Goal: Learn about a topic: Learn about a topic

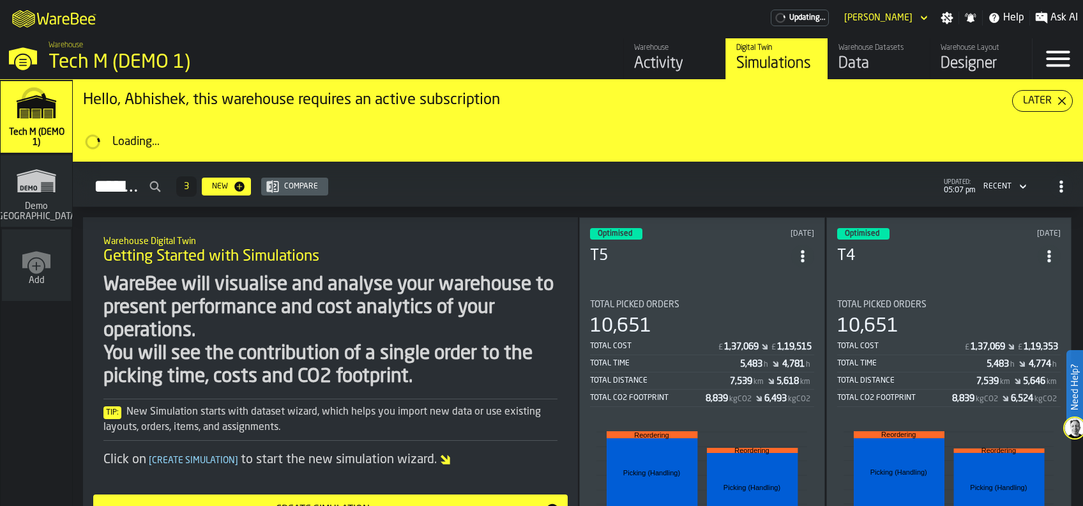
click at [665, 262] on header "Optimised 7 days ago T5" at bounding box center [702, 253] width 224 height 51
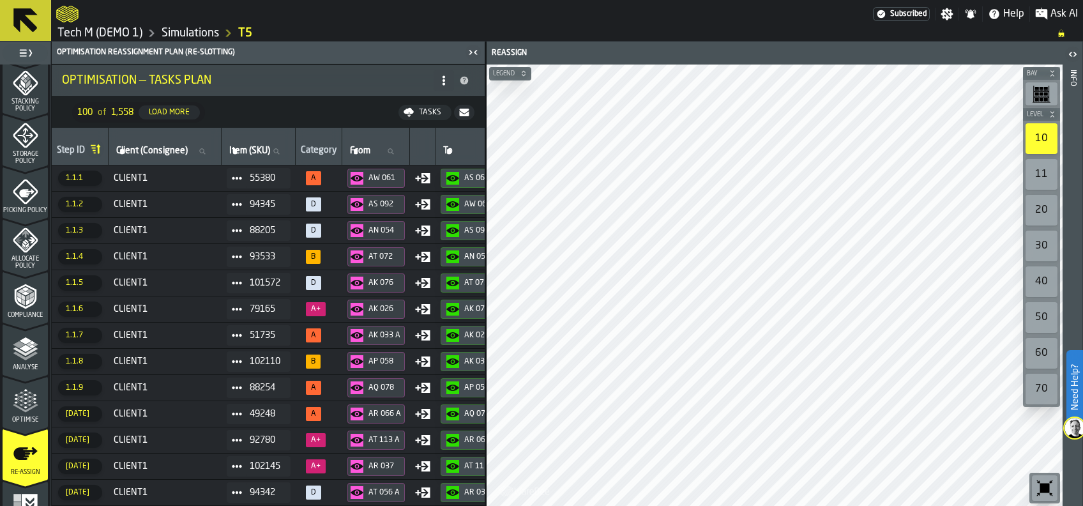
scroll to position [501, 0]
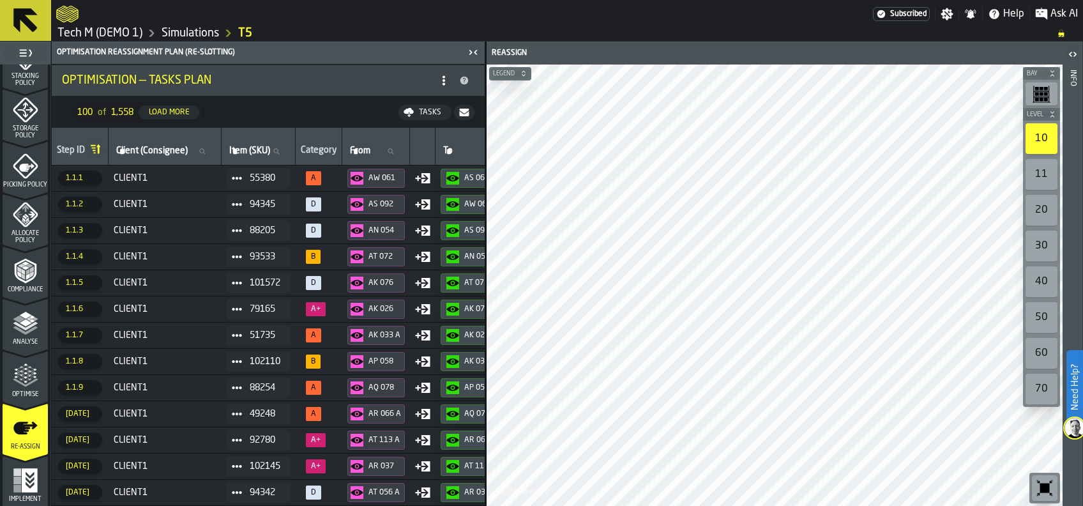
click at [22, 324] on polygon "menu Analyse" at bounding box center [25, 322] width 12 height 7
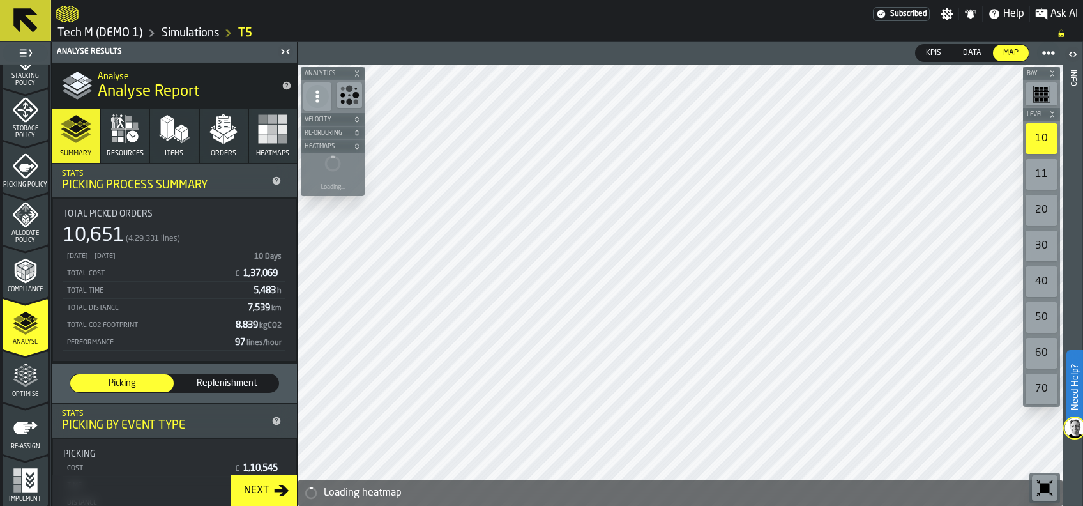
click at [20, 368] on icon "menu Optimise" at bounding box center [26, 376] width 26 height 26
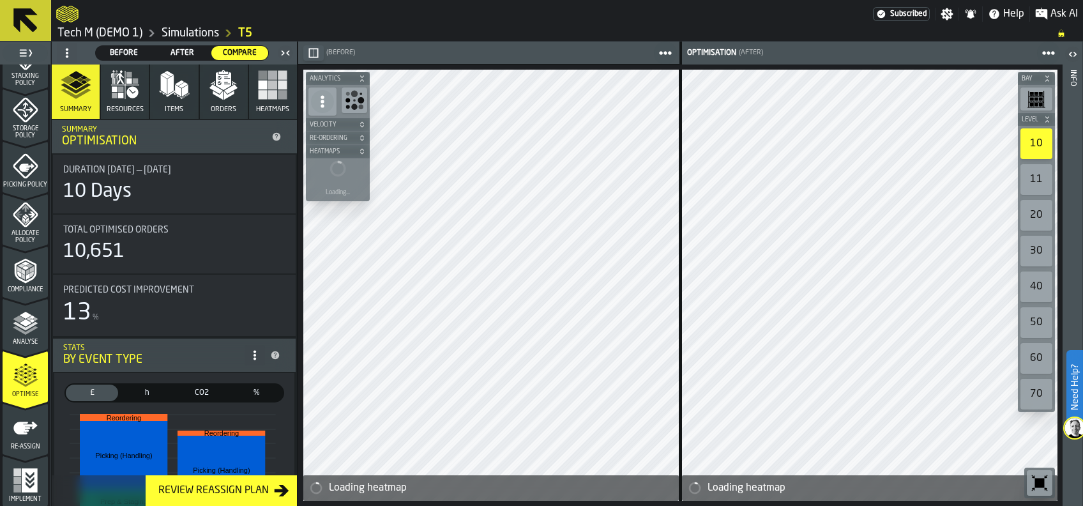
click at [19, 329] on polyline "menu Analyse" at bounding box center [25, 330] width 25 height 9
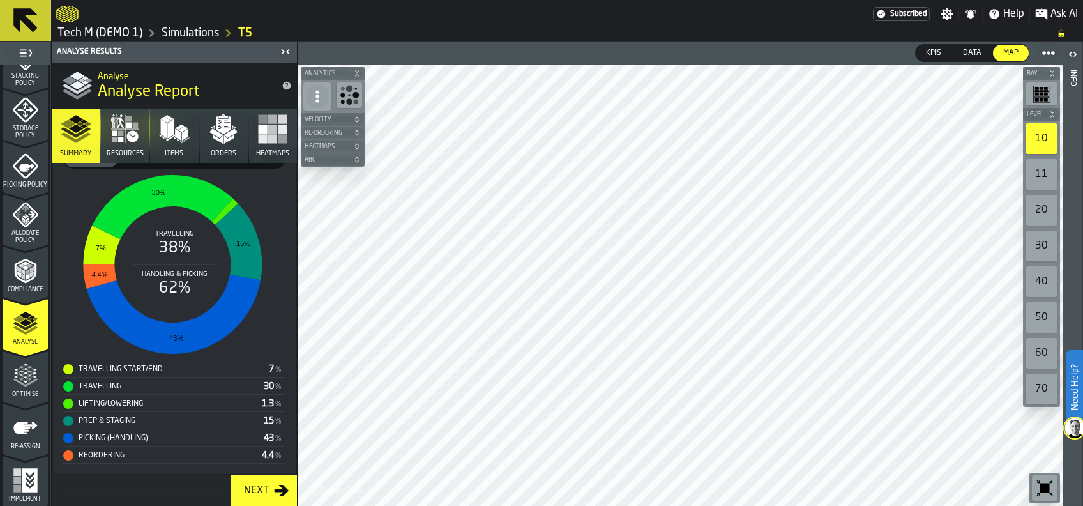
scroll to position [0, 0]
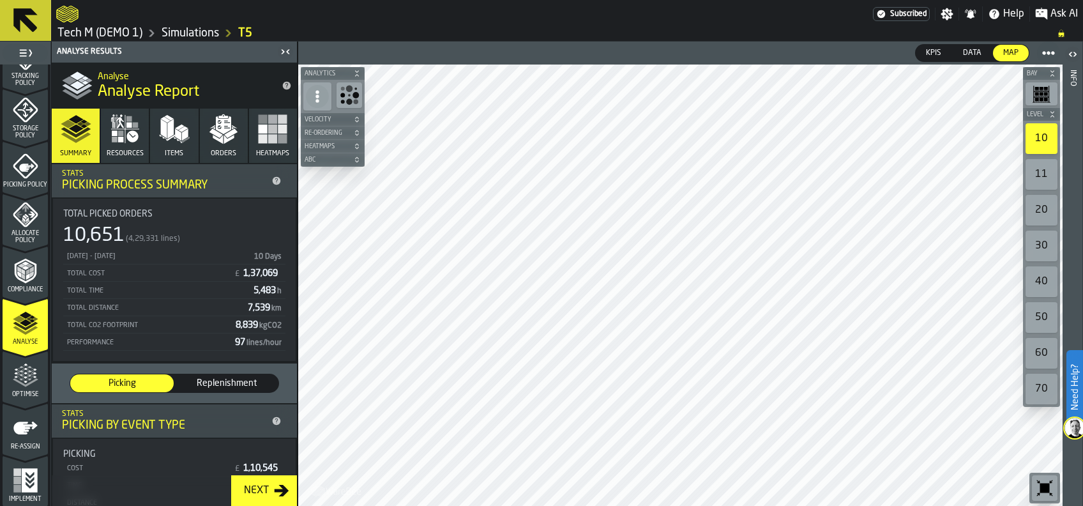
click at [207, 382] on span "Replenishment" at bounding box center [226, 383] width 93 height 13
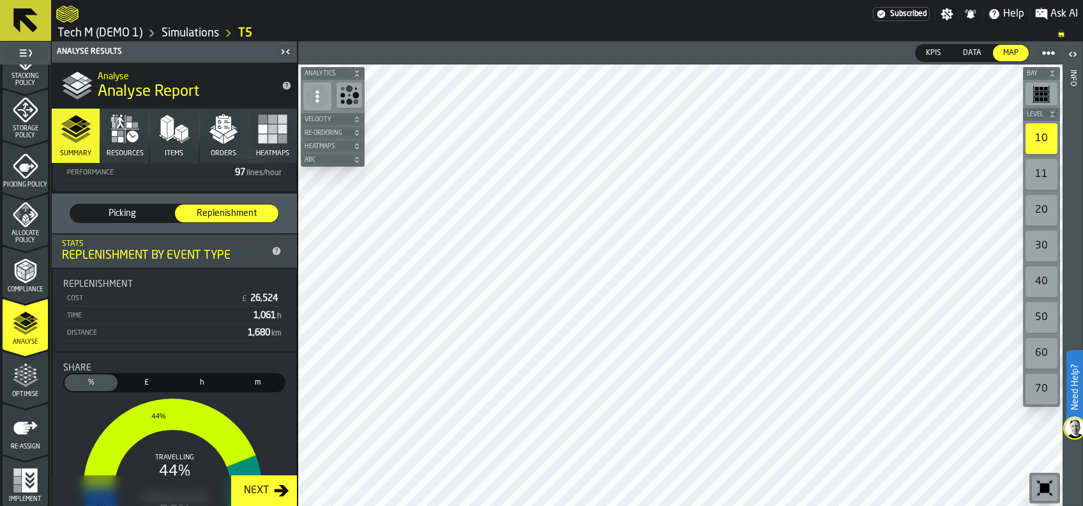
scroll to position [85, 0]
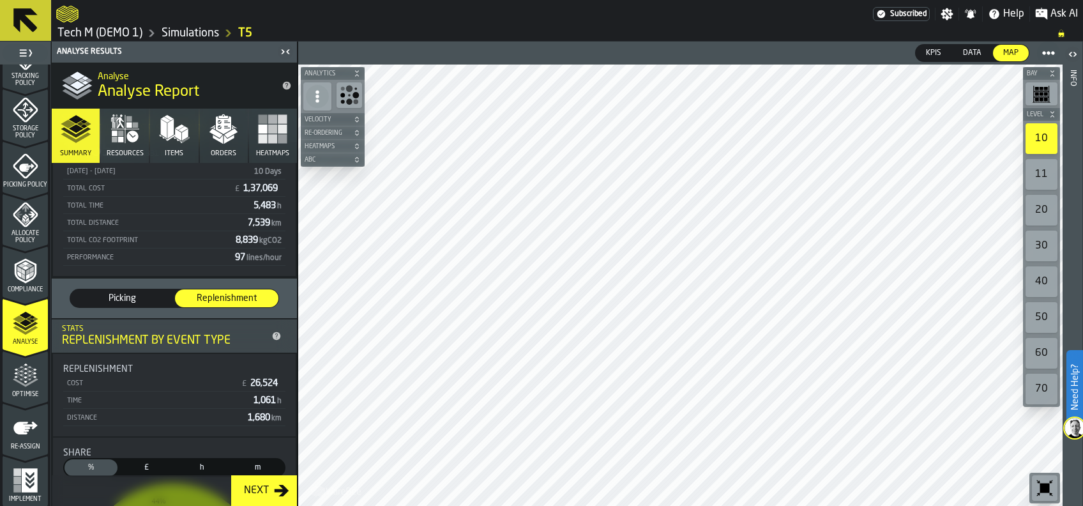
click at [122, 302] on span "Picking" at bounding box center [121, 298] width 93 height 13
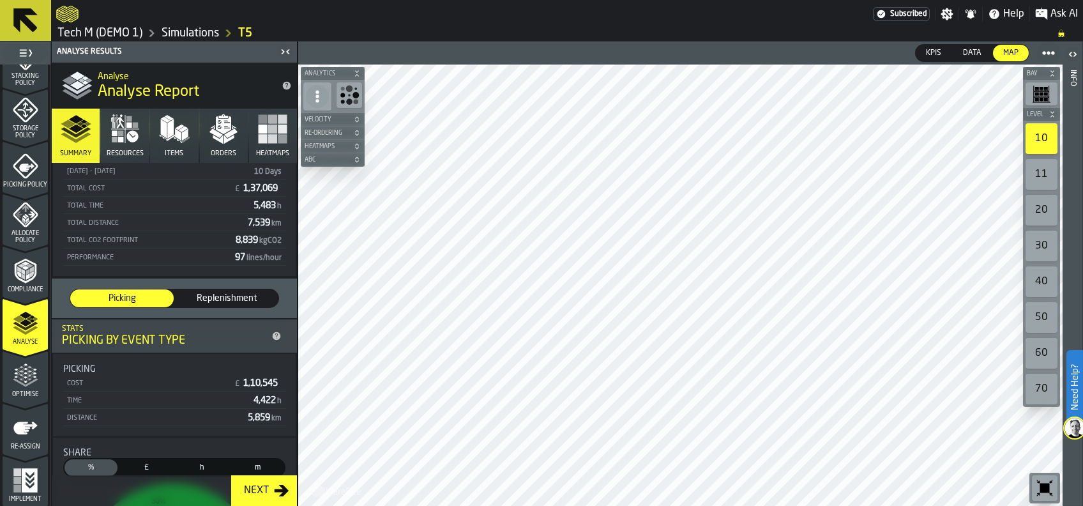
click at [24, 367] on icon "menu Optimise" at bounding box center [26, 376] width 26 height 26
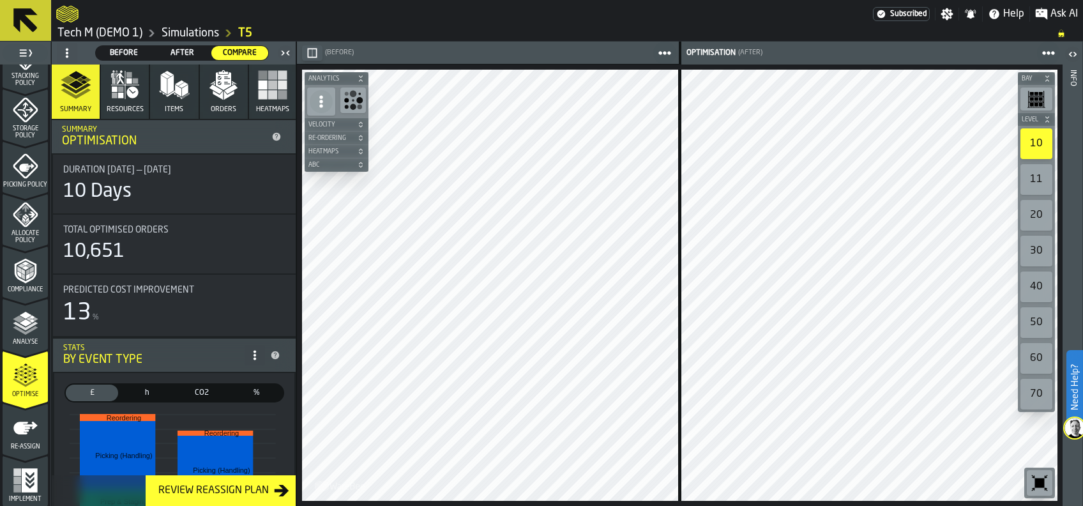
click at [118, 50] on span "Before" at bounding box center [124, 52] width 47 height 11
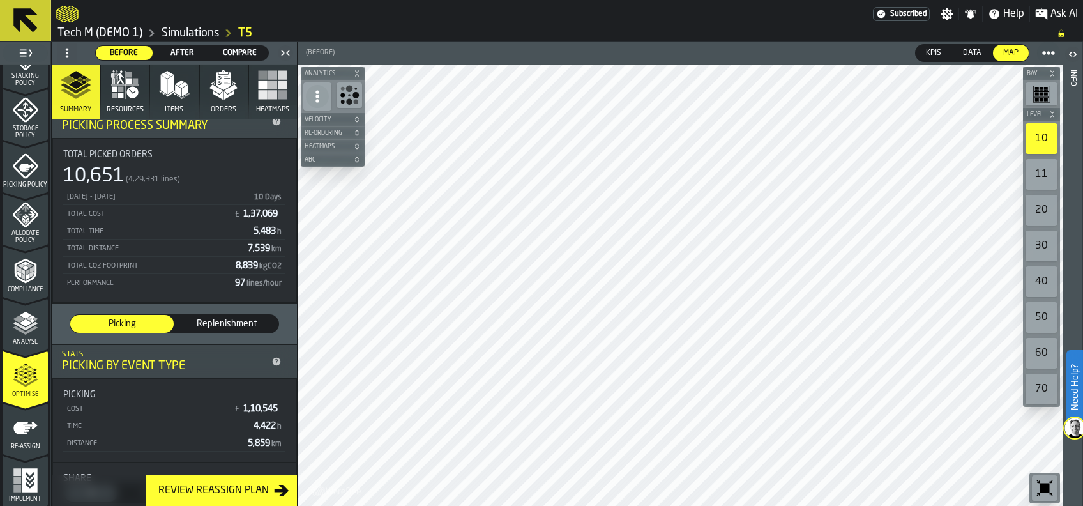
scroll to position [0, 0]
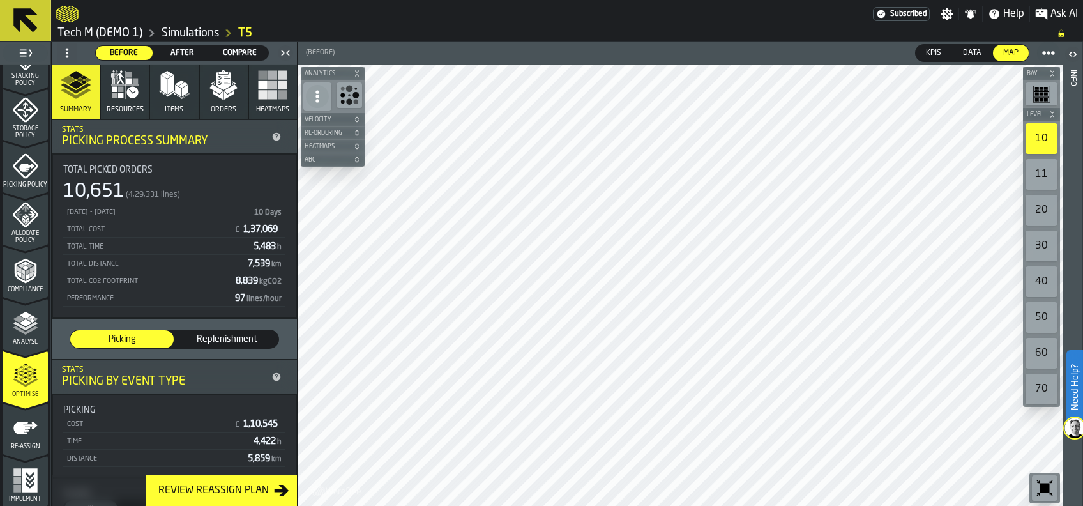
click at [243, 31] on link "T5" at bounding box center [245, 33] width 14 height 14
click at [246, 30] on link "T5" at bounding box center [245, 33] width 14 height 14
click at [250, 36] on link "T5" at bounding box center [245, 33] width 14 height 14
click at [251, 31] on link "T5" at bounding box center [245, 33] width 14 height 14
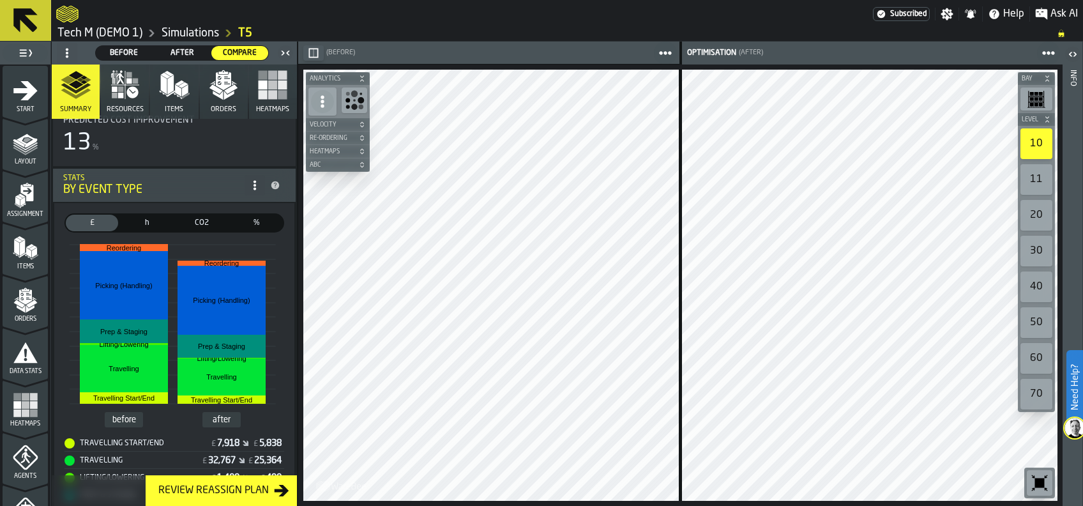
scroll to position [255, 0]
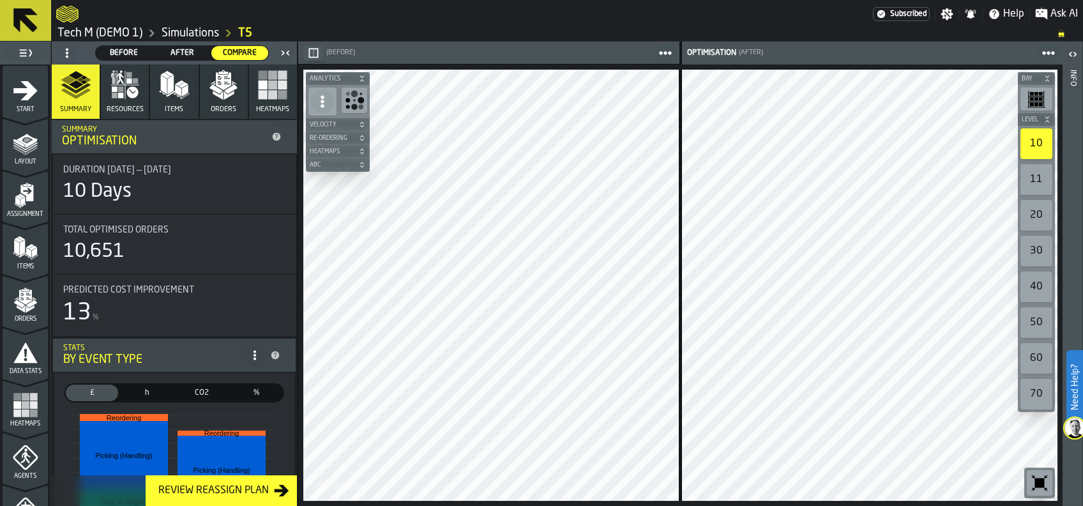
click at [175, 87] on polygon "button" at bounding box center [178, 90] width 6 height 12
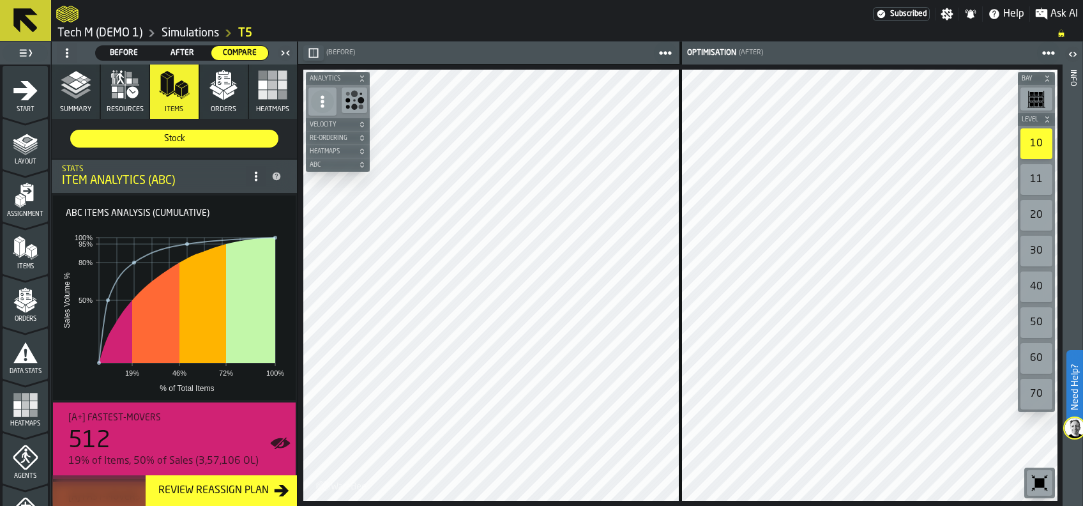
click at [125, 50] on span "Before" at bounding box center [124, 52] width 47 height 11
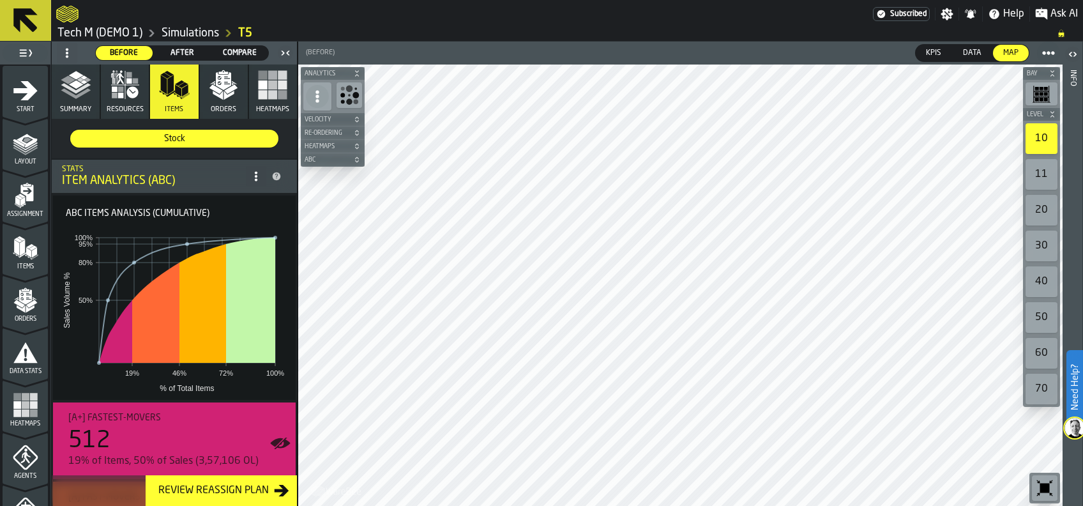
click at [216, 73] on icon "button" at bounding box center [223, 81] width 15 height 18
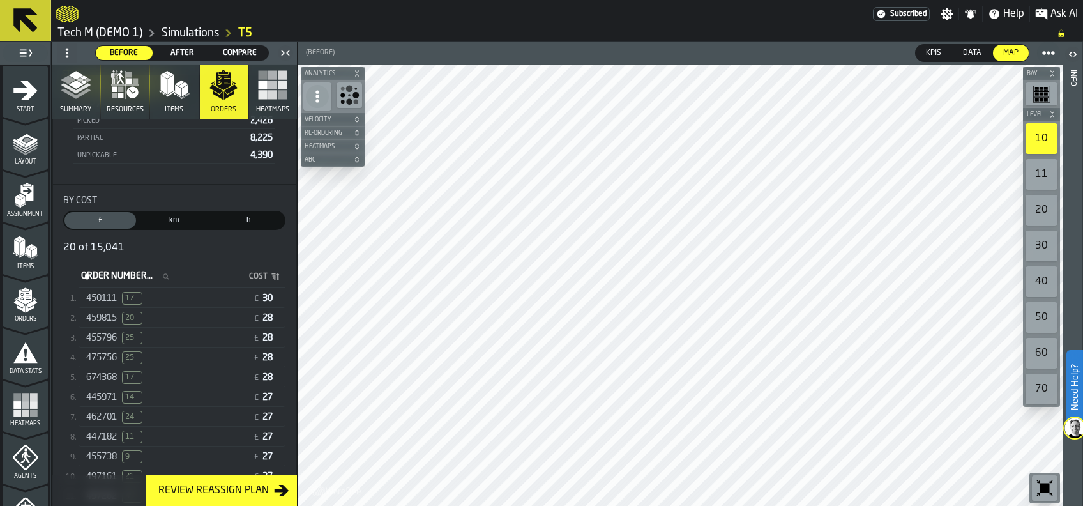
scroll to position [170, 0]
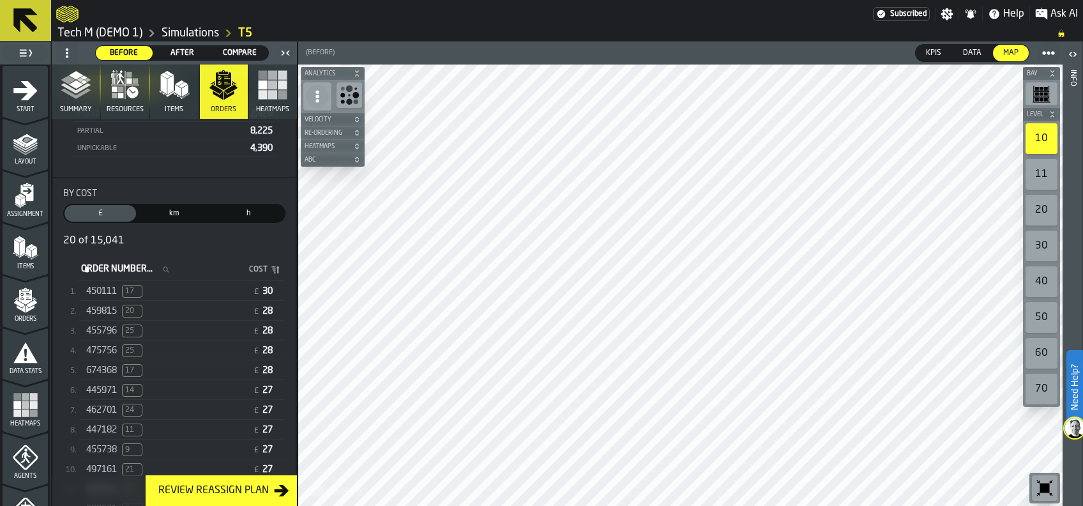
click at [102, 289] on span "450111" at bounding box center [101, 291] width 31 height 10
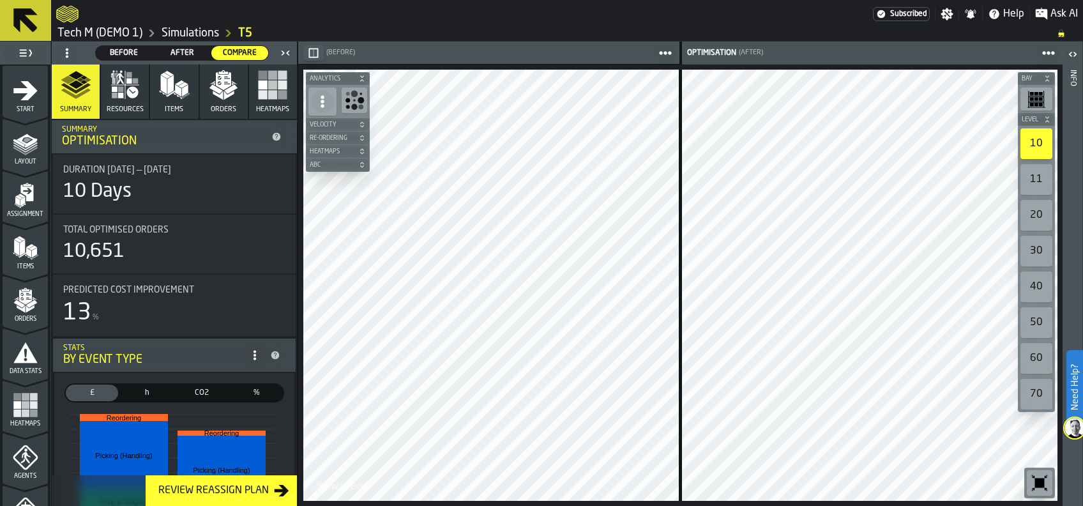
click at [223, 87] on icon "button" at bounding box center [223, 81] width 15 height 18
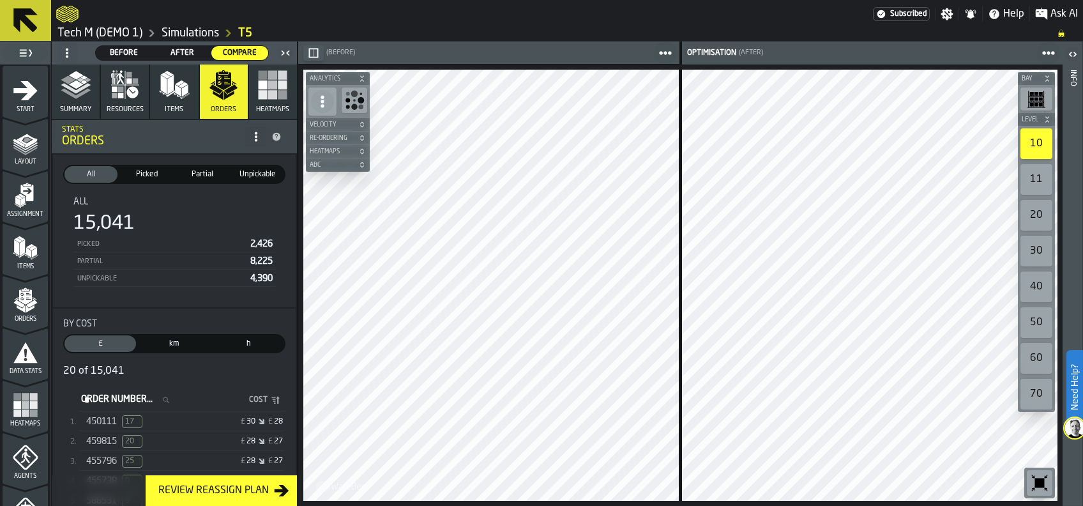
click at [271, 79] on rect "button" at bounding box center [272, 75] width 9 height 9
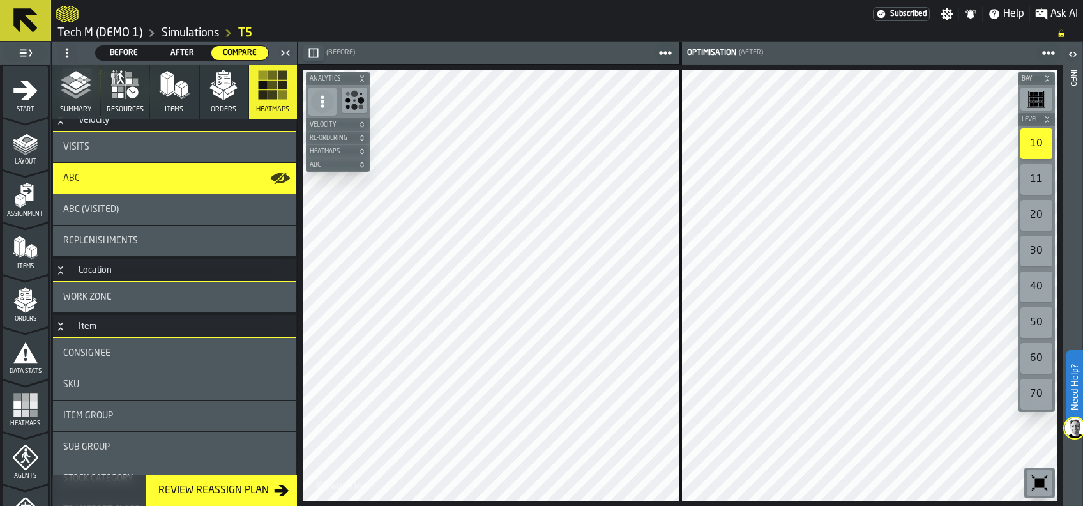
scroll to position [85, 0]
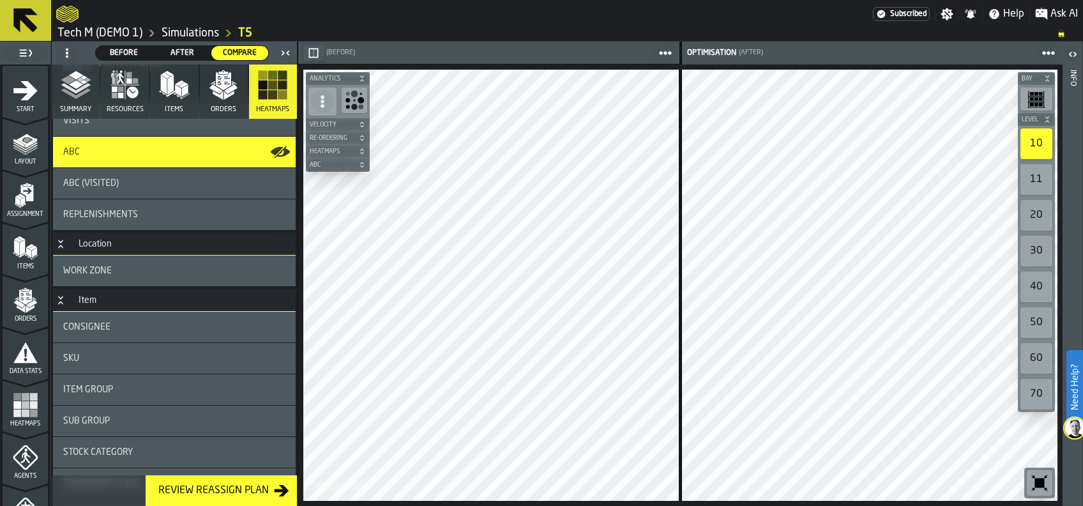
click at [103, 386] on span "Item Group" at bounding box center [88, 389] width 50 height 10
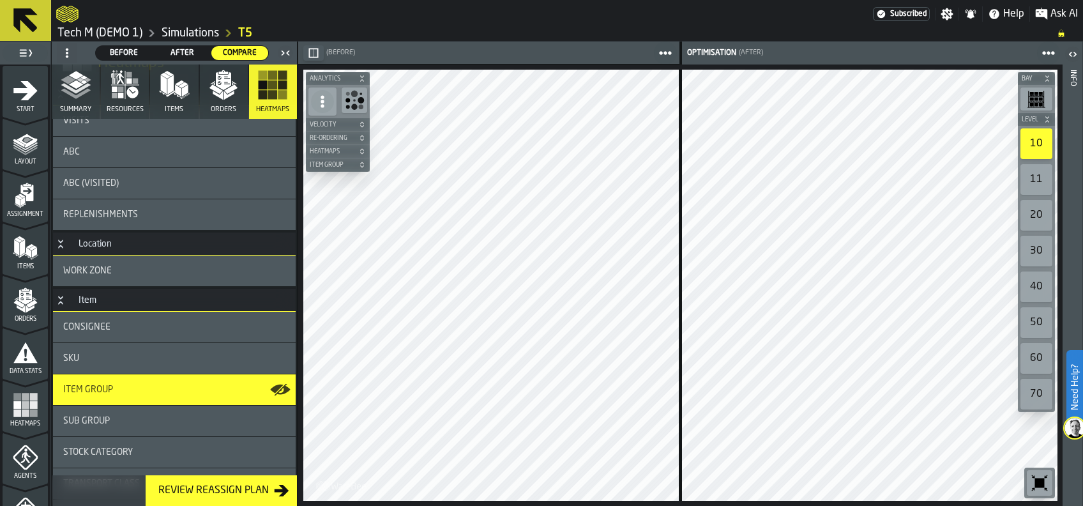
click at [131, 54] on span "Before" at bounding box center [124, 52] width 47 height 11
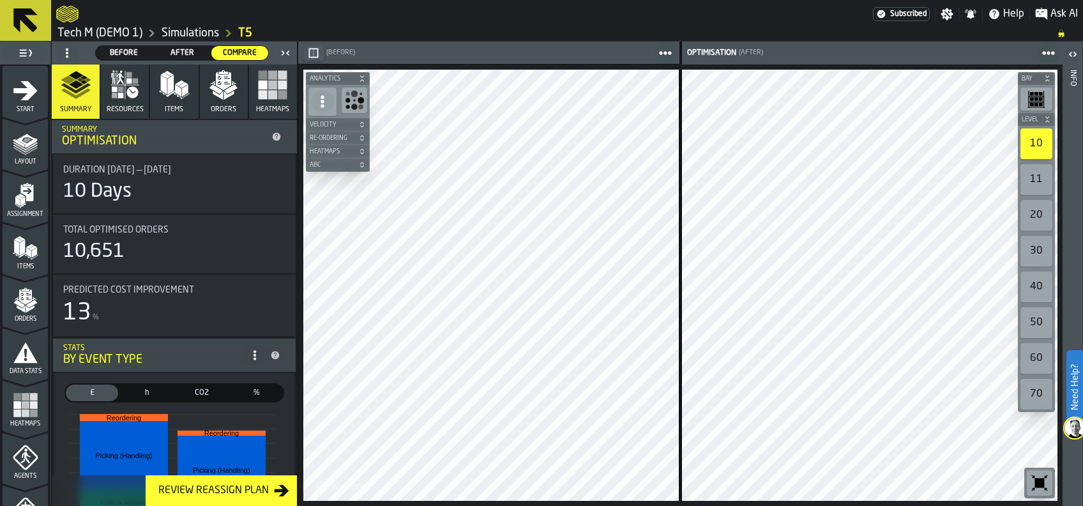
click at [126, 90] on icon "button" at bounding box center [131, 91] width 11 height 11
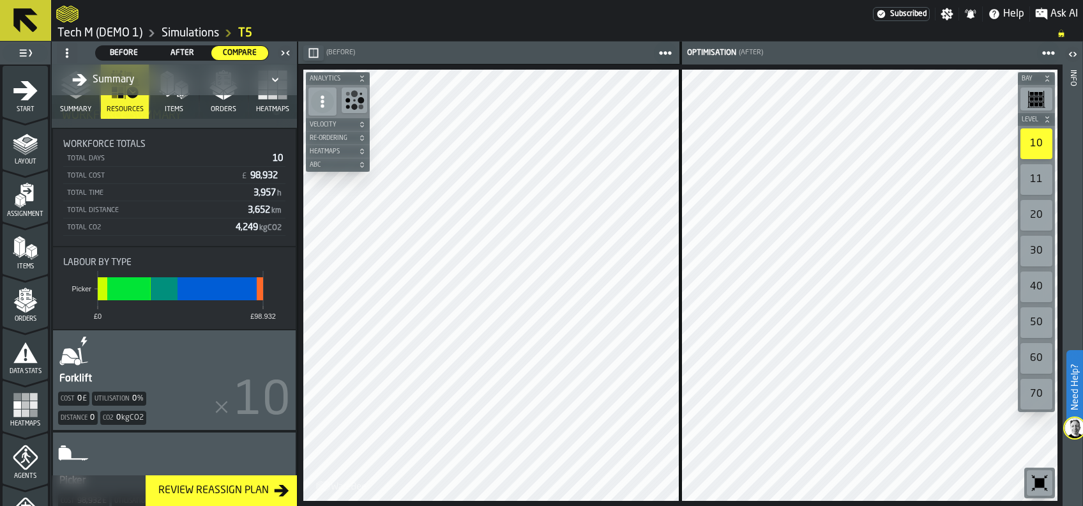
scroll to position [155, 0]
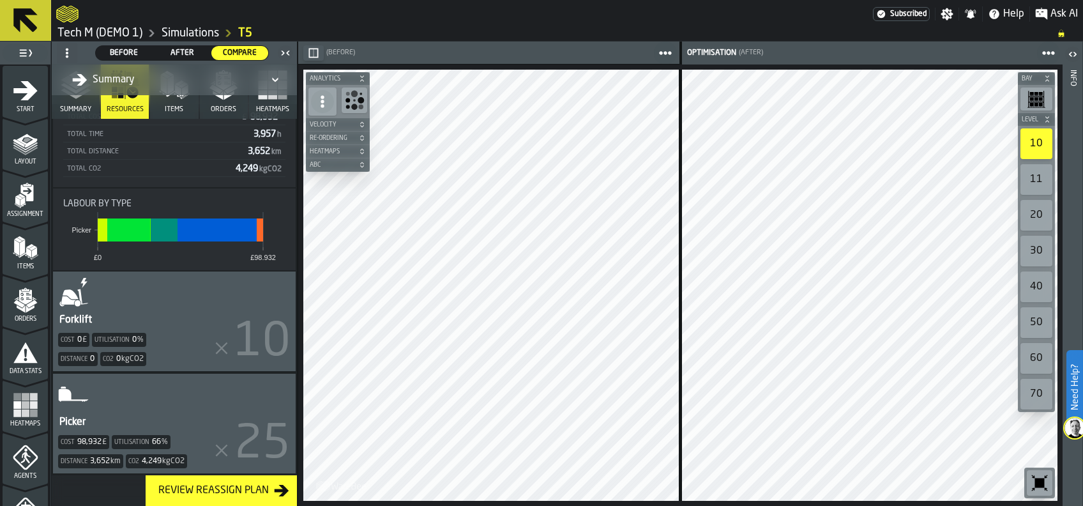
click at [153, 415] on div "Picker Cost 98,932 £ Utilisation 66 % Distance 3,652 km Co2 4,249 kgCO2" at bounding box center [174, 424] width 243 height 100
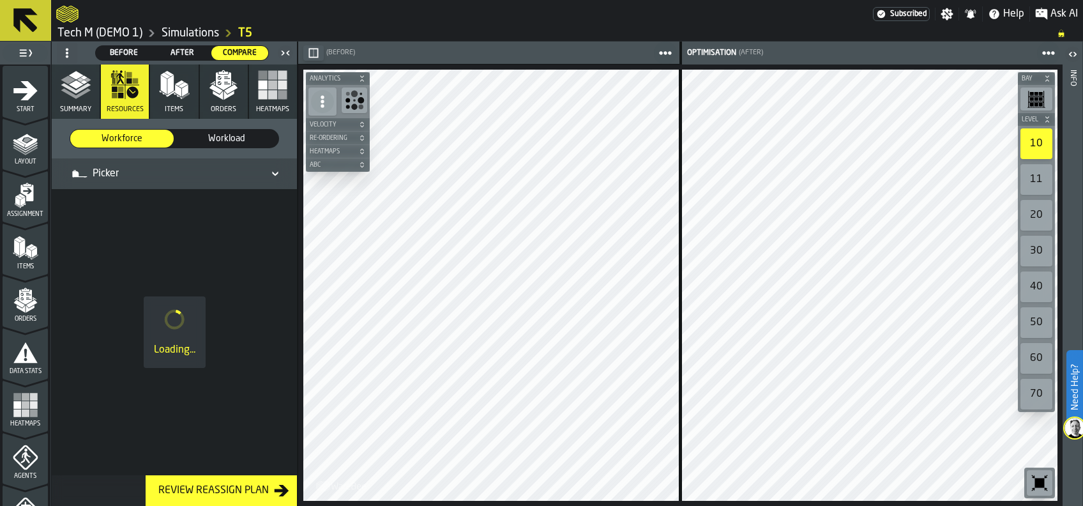
scroll to position [0, 0]
click at [117, 53] on span "Before" at bounding box center [124, 52] width 47 height 11
